Goal: Check status: Check status

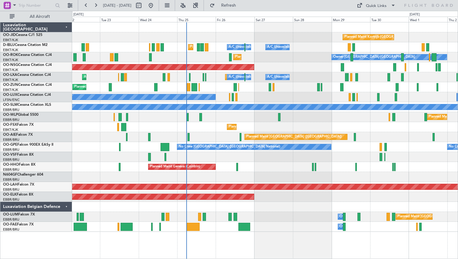
click at [311, 66] on div "Planned Maint [GEOGRAPHIC_DATA] ([GEOGRAPHIC_DATA])" at bounding box center [264, 67] width 385 height 10
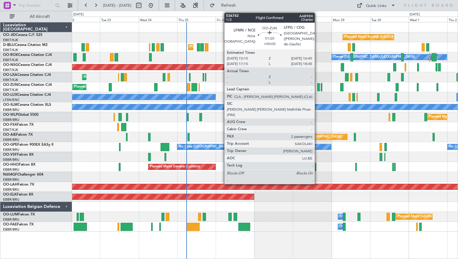
click at [317, 88] on div at bounding box center [318, 87] width 2 height 8
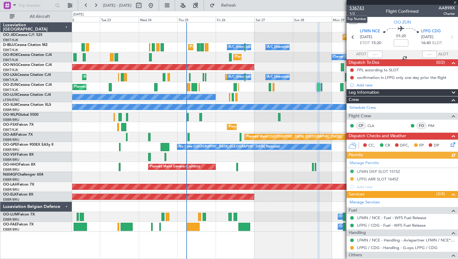
click at [360, 9] on span "536743" at bounding box center [356, 8] width 15 height 6
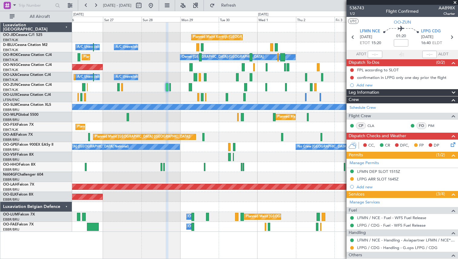
click at [217, 86] on div at bounding box center [264, 87] width 385 height 10
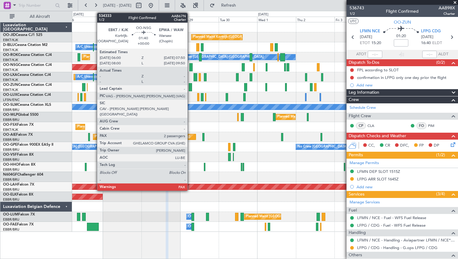
click at [190, 67] on div at bounding box center [190, 67] width 3 height 8
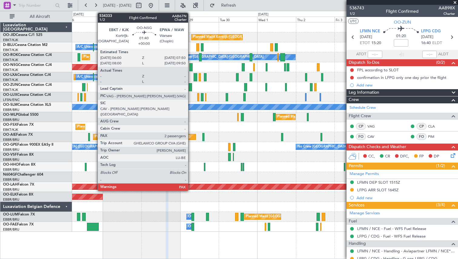
click at [191, 68] on div at bounding box center [190, 67] width 3 height 8
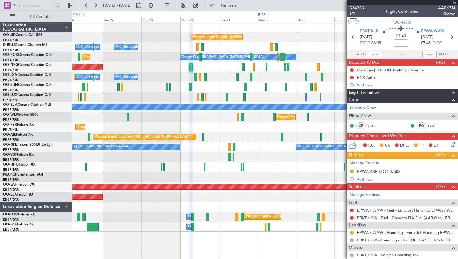
click at [455, 2] on span at bounding box center [455, 2] width 6 height 5
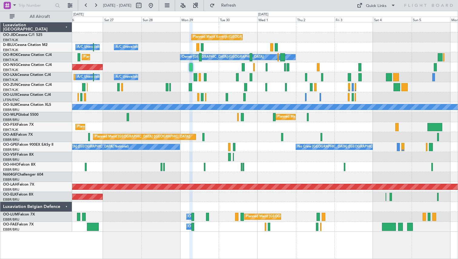
type input "0"
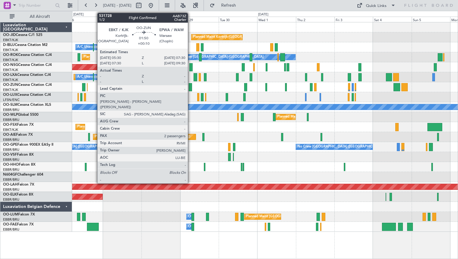
click at [190, 87] on div at bounding box center [190, 87] width 3 height 8
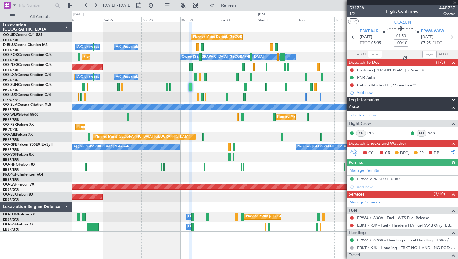
scroll to position [119, 0]
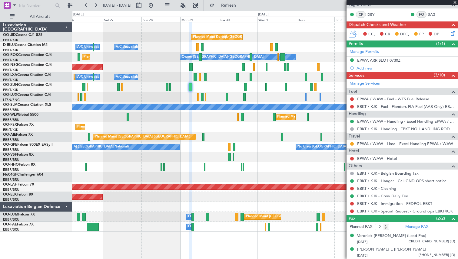
click at [455, 2] on span at bounding box center [455, 2] width 6 height 5
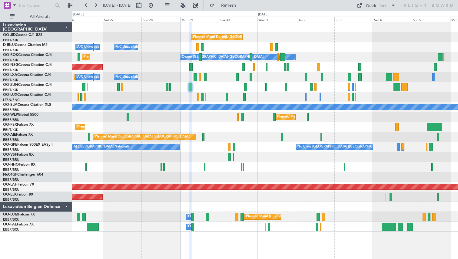
type input "0"
click at [156, 4] on button at bounding box center [151, 6] width 10 height 10
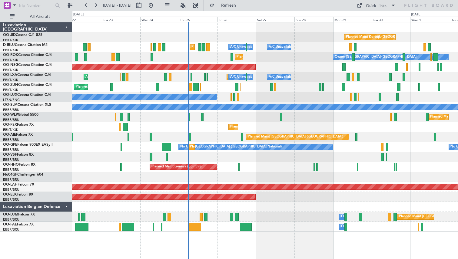
click at [325, 66] on div "Planned Maint Kortrijk-[GEOGRAPHIC_DATA] A/C Unavailable [GEOGRAPHIC_DATA]-[GEO…" at bounding box center [264, 127] width 385 height 210
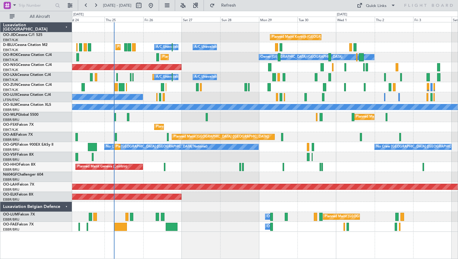
click at [291, 64] on div "Planned Maint [GEOGRAPHIC_DATA] ([GEOGRAPHIC_DATA])" at bounding box center [264, 67] width 385 height 10
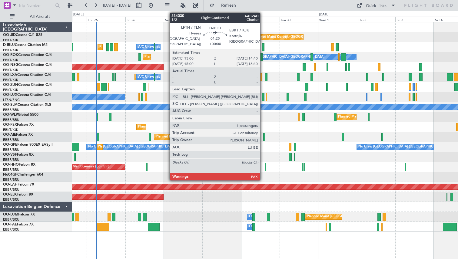
click at [263, 48] on div at bounding box center [263, 47] width 3 height 8
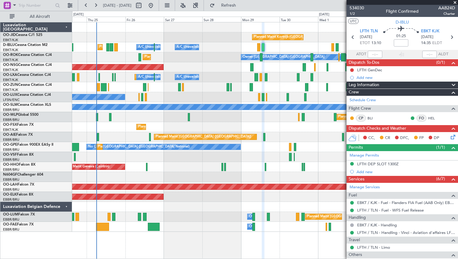
scroll to position [60, 0]
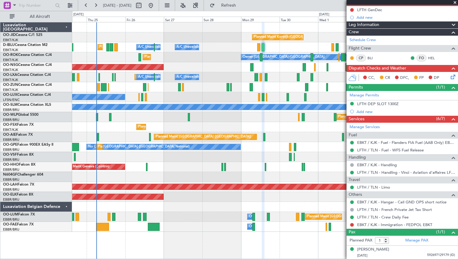
click at [455, 3] on span at bounding box center [455, 2] width 6 height 5
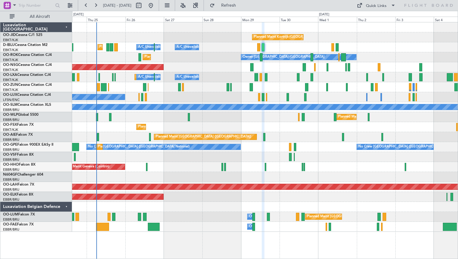
type input "0"
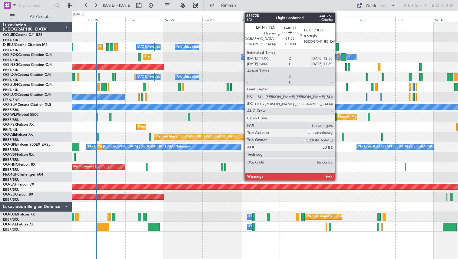
click at [338, 46] on div at bounding box center [336, 47] width 3 height 8
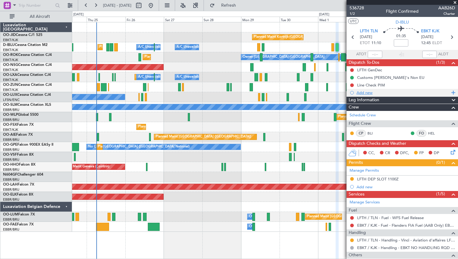
scroll to position [61, 0]
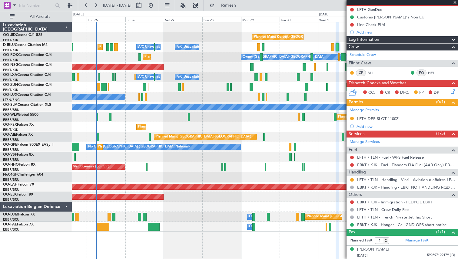
click at [455, 2] on span at bounding box center [455, 2] width 6 height 5
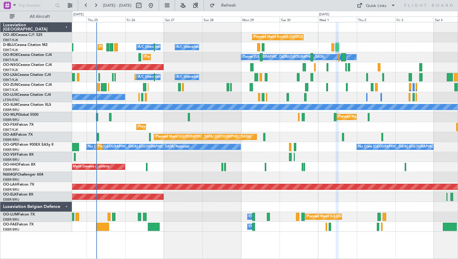
type input "0"
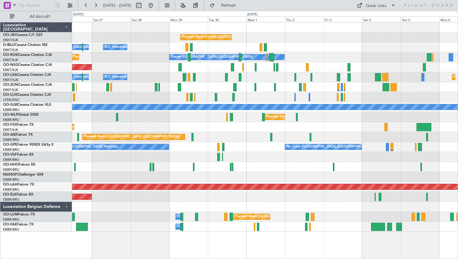
click at [320, 55] on div "Owner [GEOGRAPHIC_DATA]-[GEOGRAPHIC_DATA] Planned Maint [GEOGRAPHIC_DATA]-[GEOG…" at bounding box center [264, 57] width 385 height 10
